Goal: Task Accomplishment & Management: Use online tool/utility

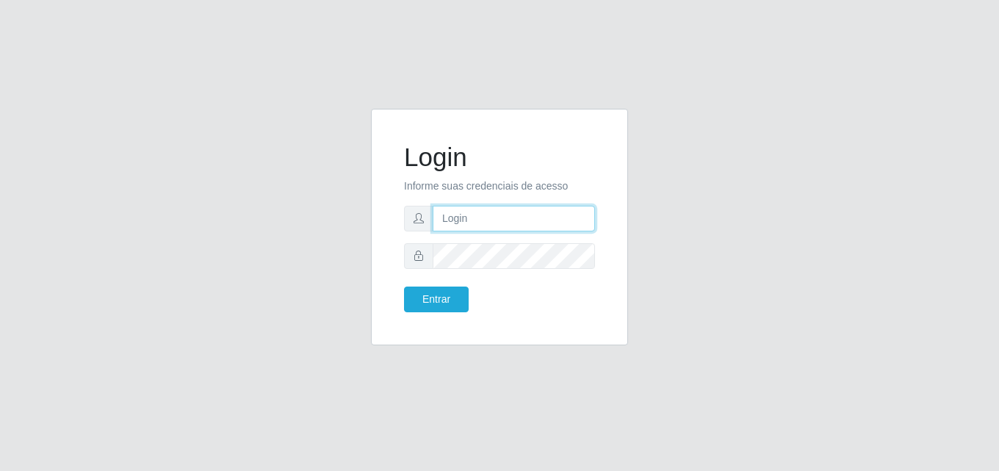
click at [459, 213] on input "text" at bounding box center [513, 219] width 162 height 26
click at [485, 228] on input "text" at bounding box center [513, 219] width 162 height 26
click at [492, 218] on input "text" at bounding box center [513, 219] width 162 height 26
type input "[EMAIL_ADDRESS][DOMAIN_NAME]"
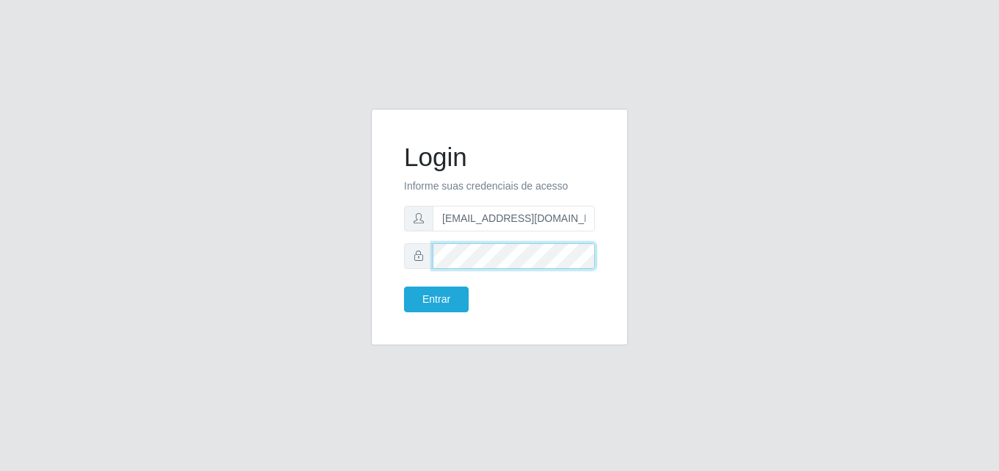
click at [404, 286] on button "Entrar" at bounding box center [436, 299] width 65 height 26
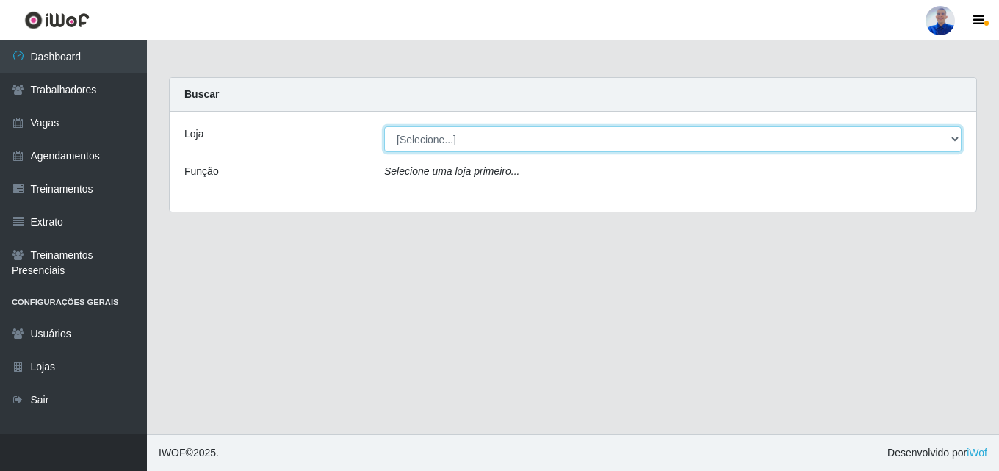
click at [629, 149] on select "[Selecione...] Supermercado [GEOGRAPHIC_DATA]" at bounding box center [672, 139] width 577 height 26
select select "165"
click at [384, 126] on select "[Selecione...] Supermercado [GEOGRAPHIC_DATA]" at bounding box center [672, 139] width 577 height 26
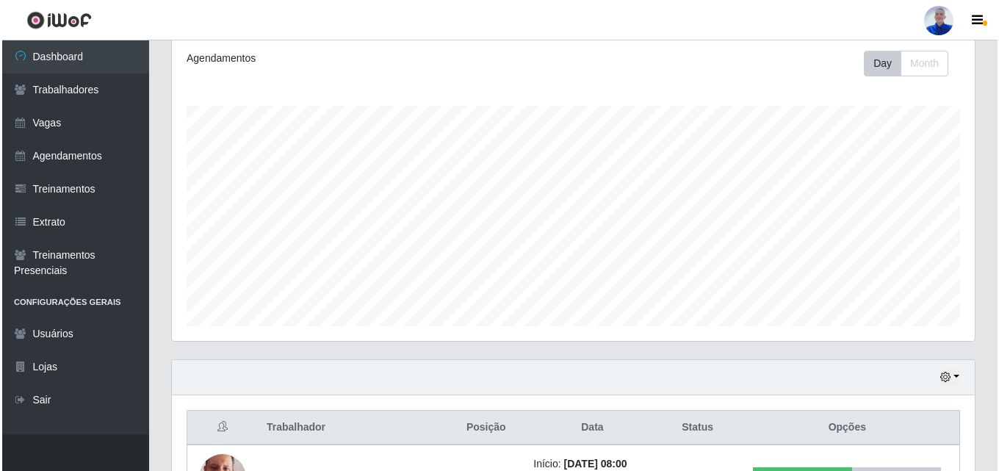
scroll to position [308, 0]
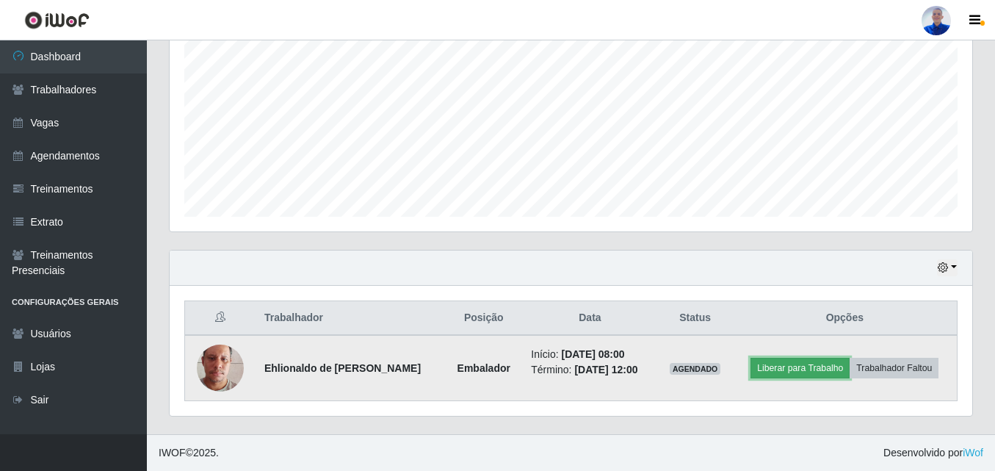
click at [811, 368] on button "Liberar para Trabalho" at bounding box center [799, 368] width 99 height 21
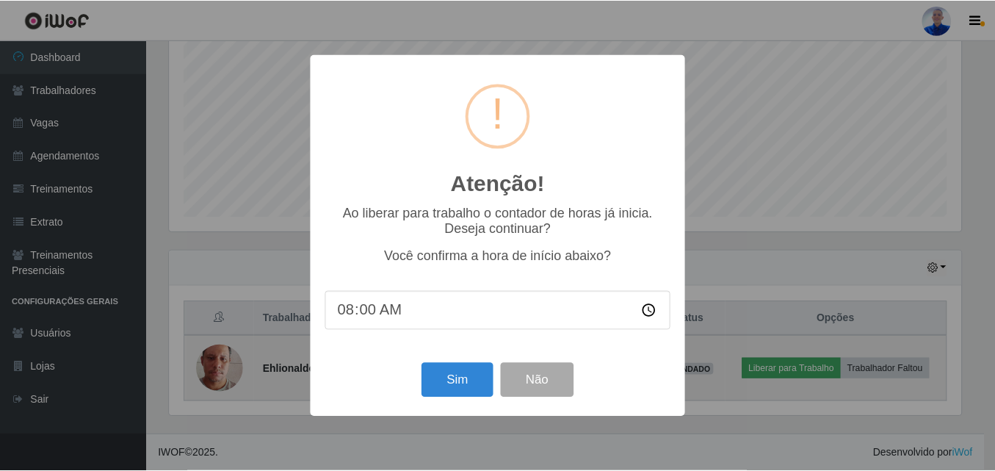
scroll to position [305, 795]
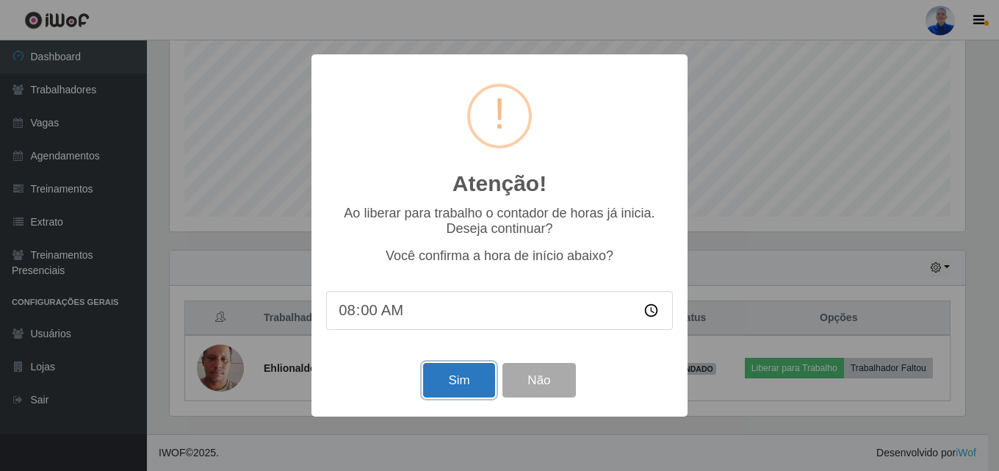
click at [460, 380] on button "Sim" at bounding box center [458, 380] width 71 height 35
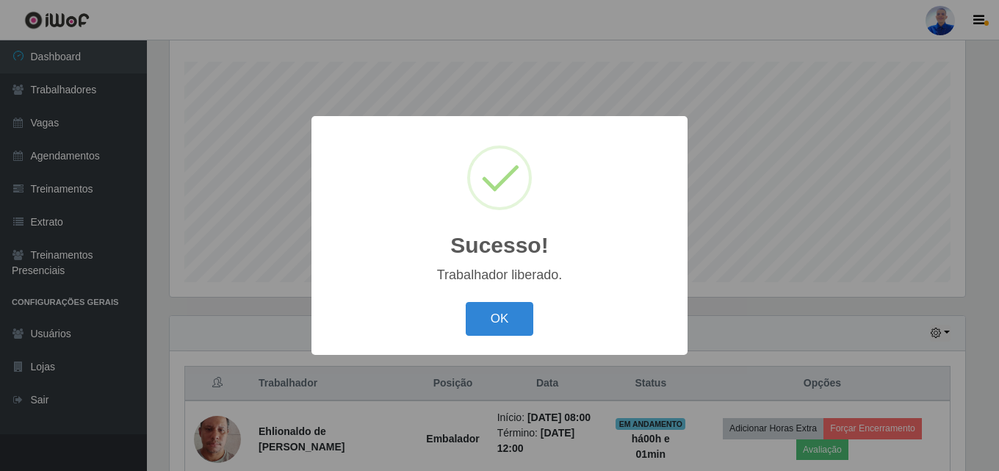
click at [466, 302] on button "OK" at bounding box center [500, 319] width 68 height 35
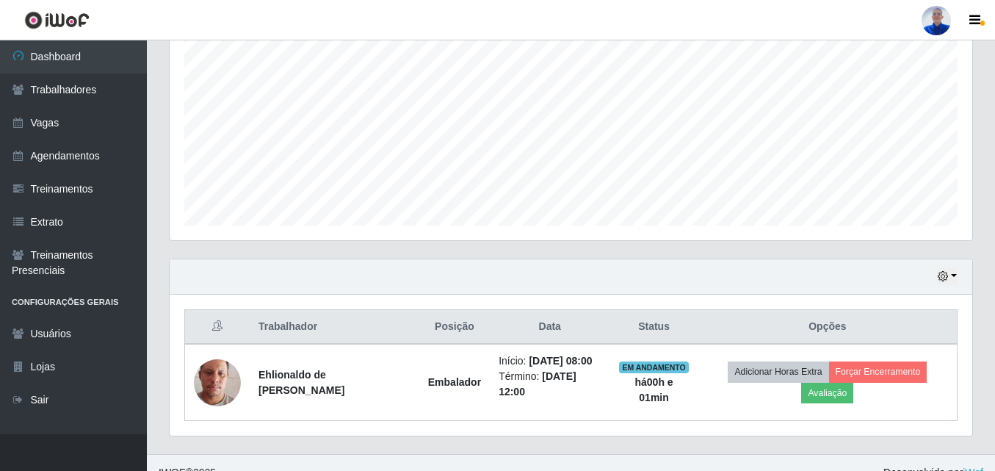
scroll to position [316, 0]
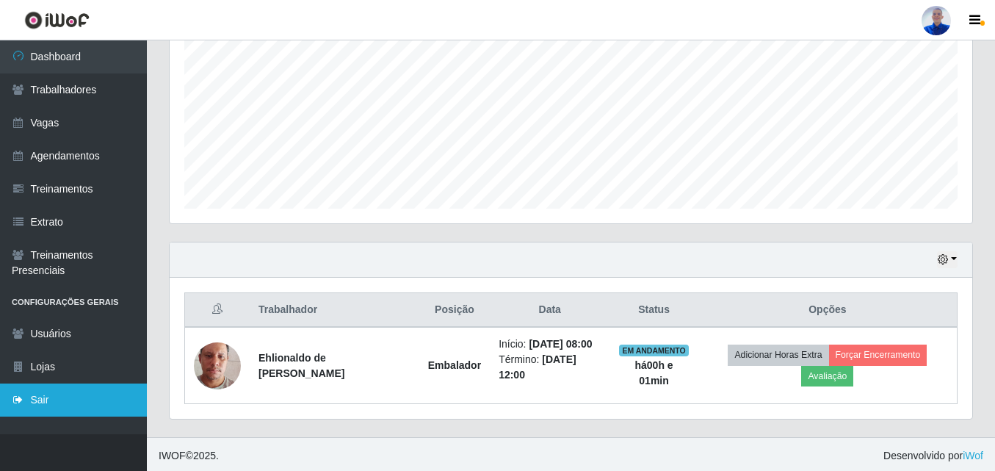
click at [43, 404] on link "Sair" at bounding box center [73, 399] width 147 height 33
